Goal: Check status: Check status

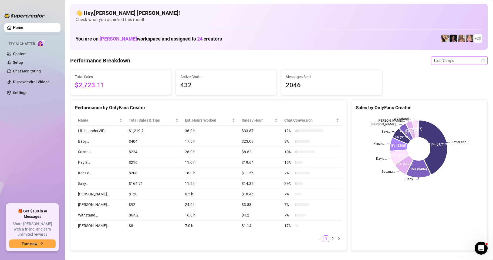
click at [480, 60] on div "Last 7 days" at bounding box center [459, 60] width 57 height 9
click at [442, 107] on div "Custom date" at bounding box center [454, 106] width 48 height 6
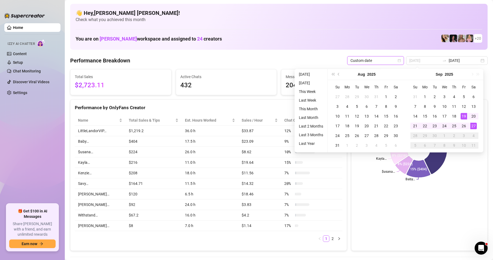
type input "[DATE]"
click at [472, 125] on div "27" at bounding box center [473, 125] width 6 height 6
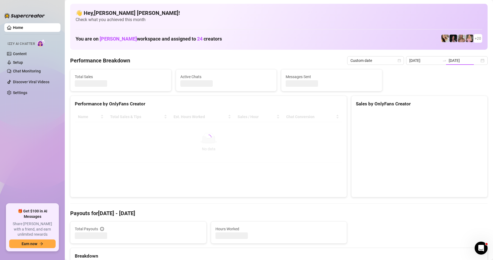
type input "[DATE]"
